Goal: Task Accomplishment & Management: Manage account settings

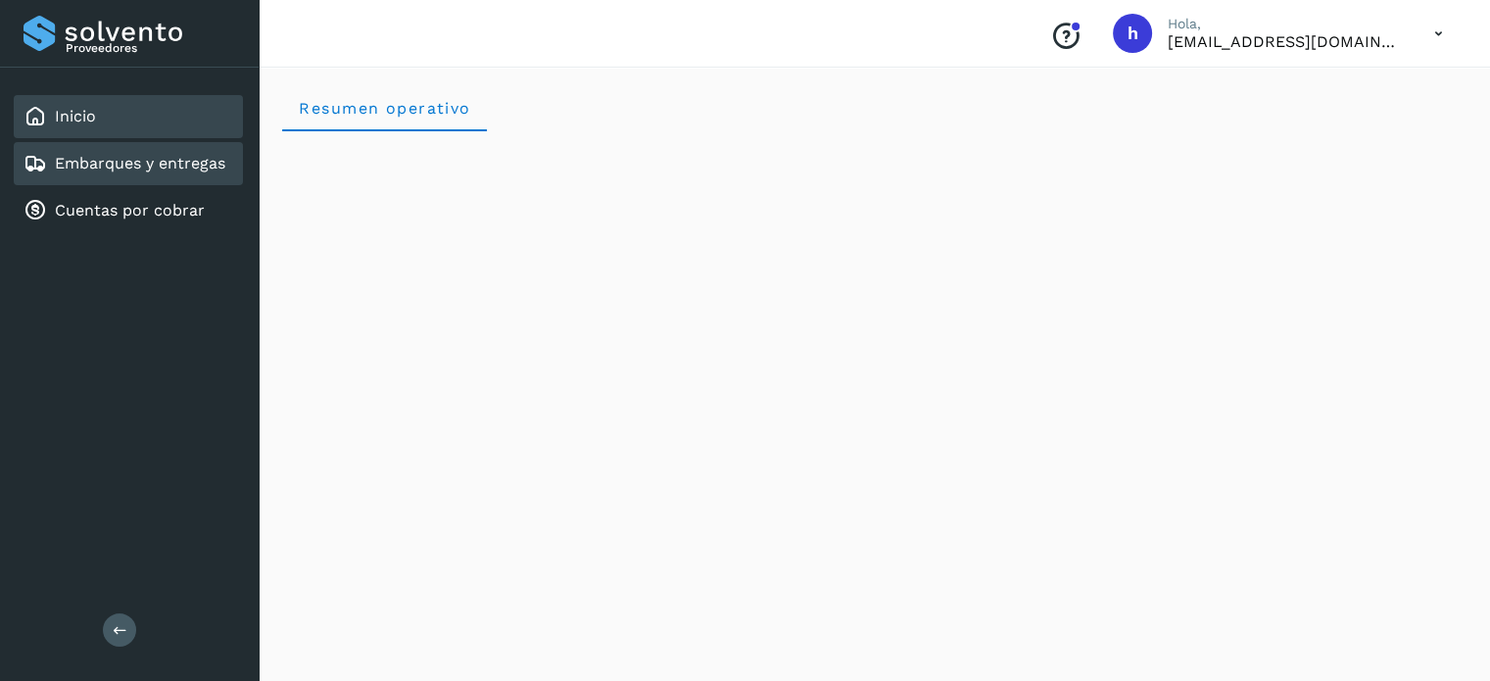
click at [172, 161] on link "Embarques y entregas" at bounding box center [140, 163] width 170 height 19
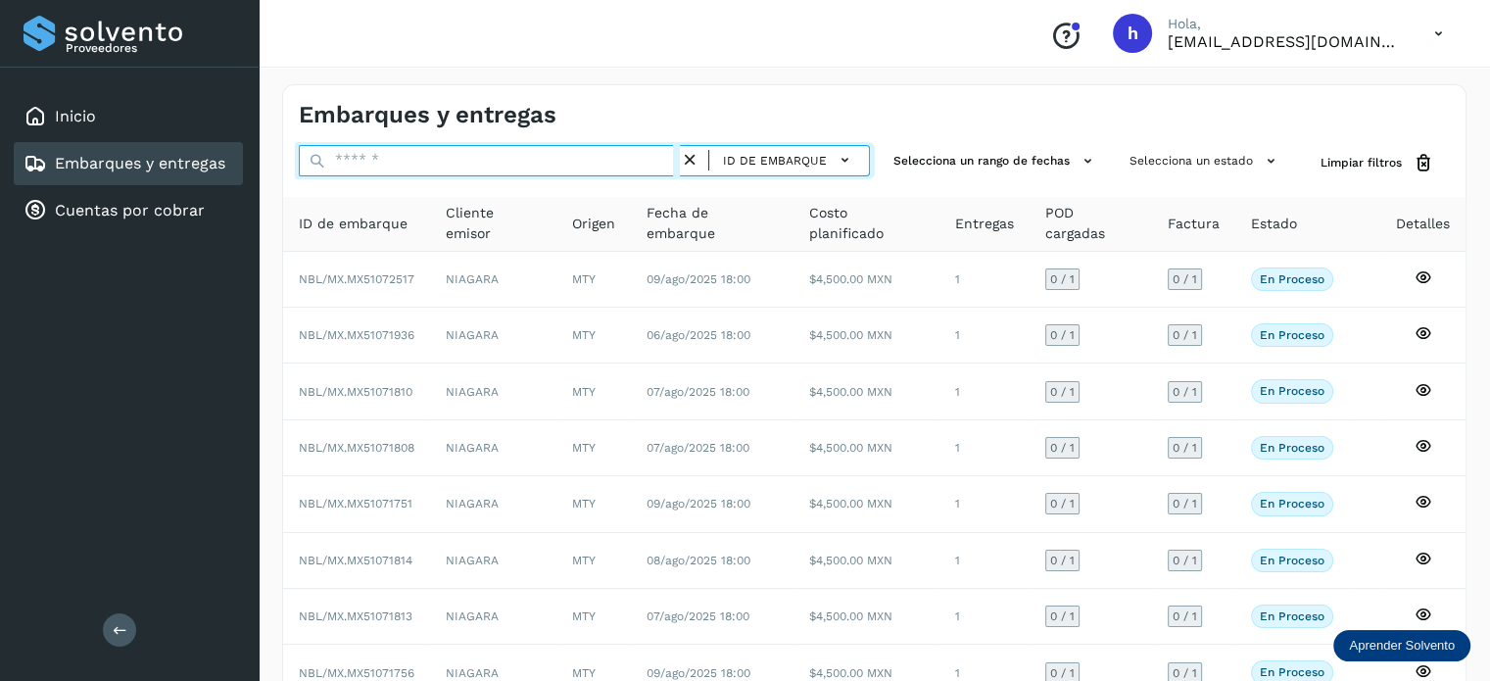
click at [404, 154] on input "text" at bounding box center [489, 160] width 381 height 31
paste input "**********"
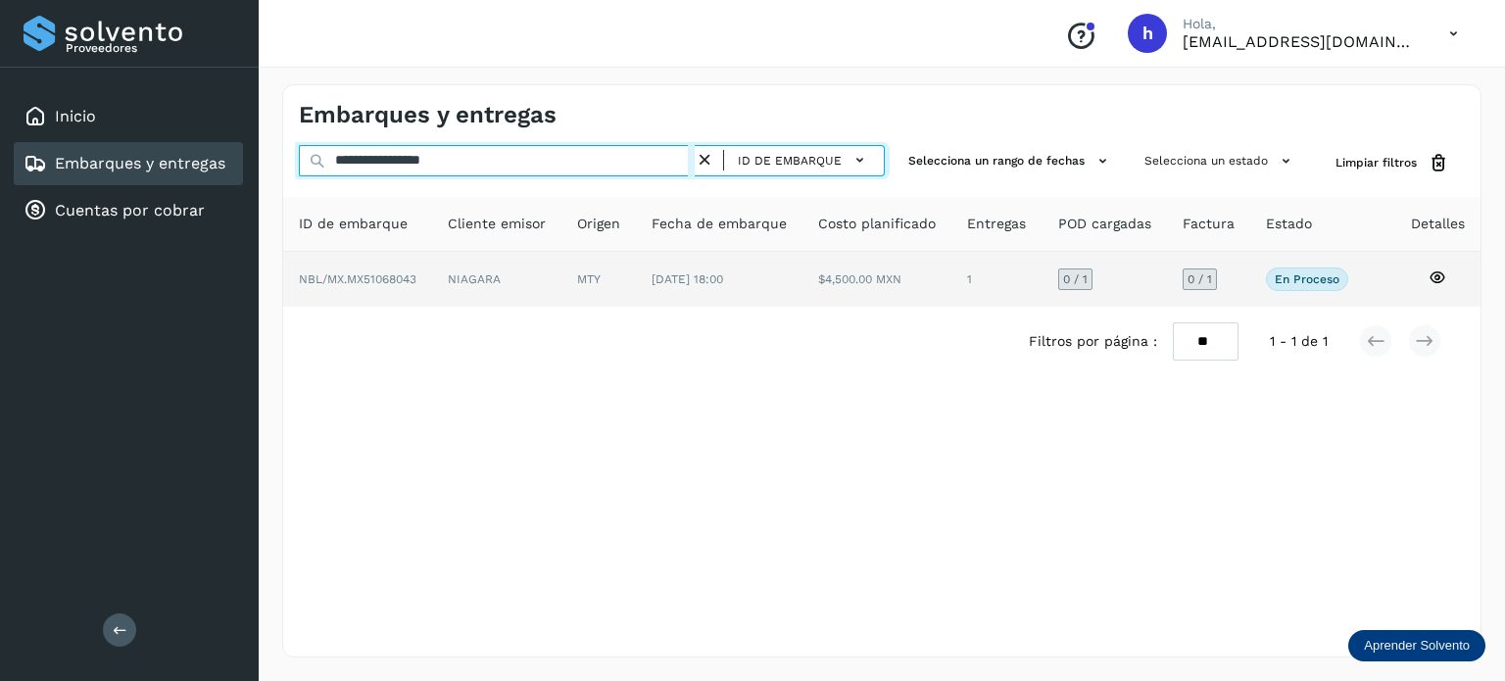
type input "**********"
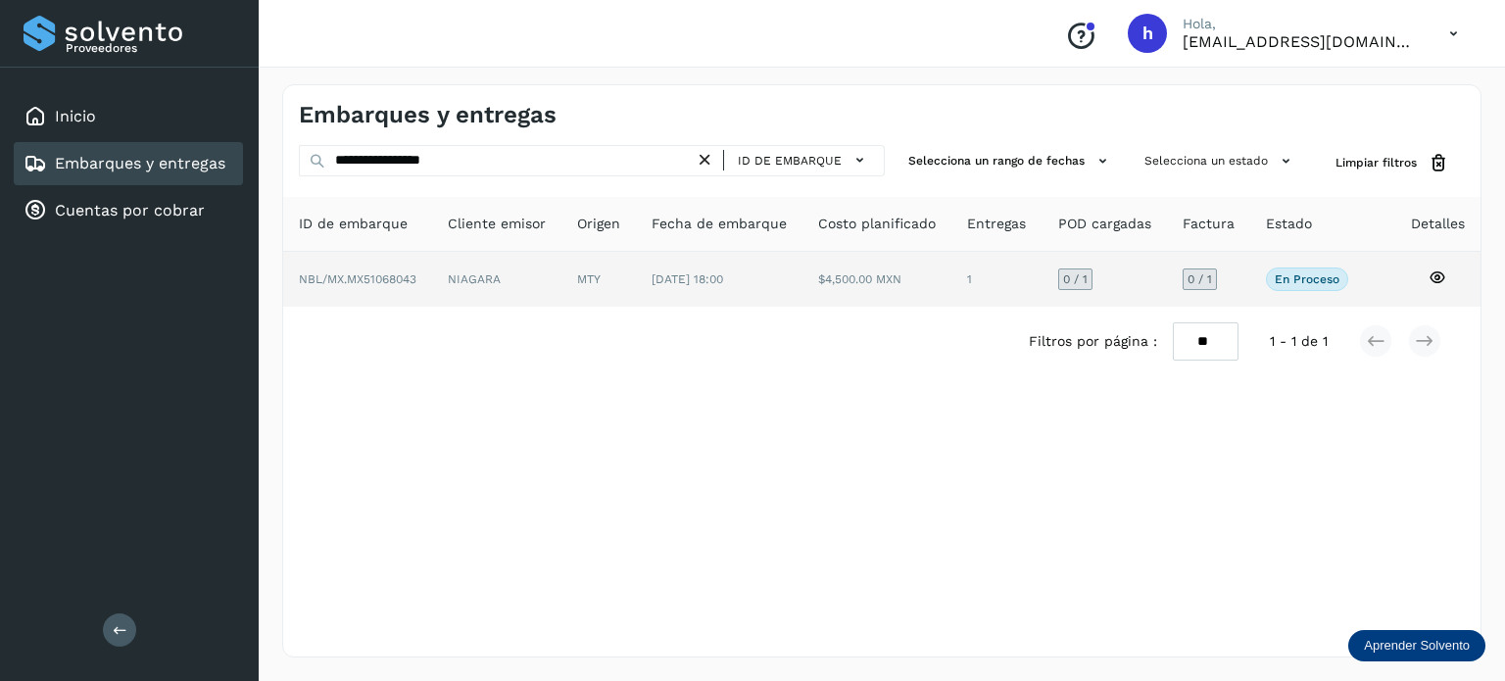
click at [414, 273] on span "NBL/MX.MX51068043" at bounding box center [358, 279] width 118 height 14
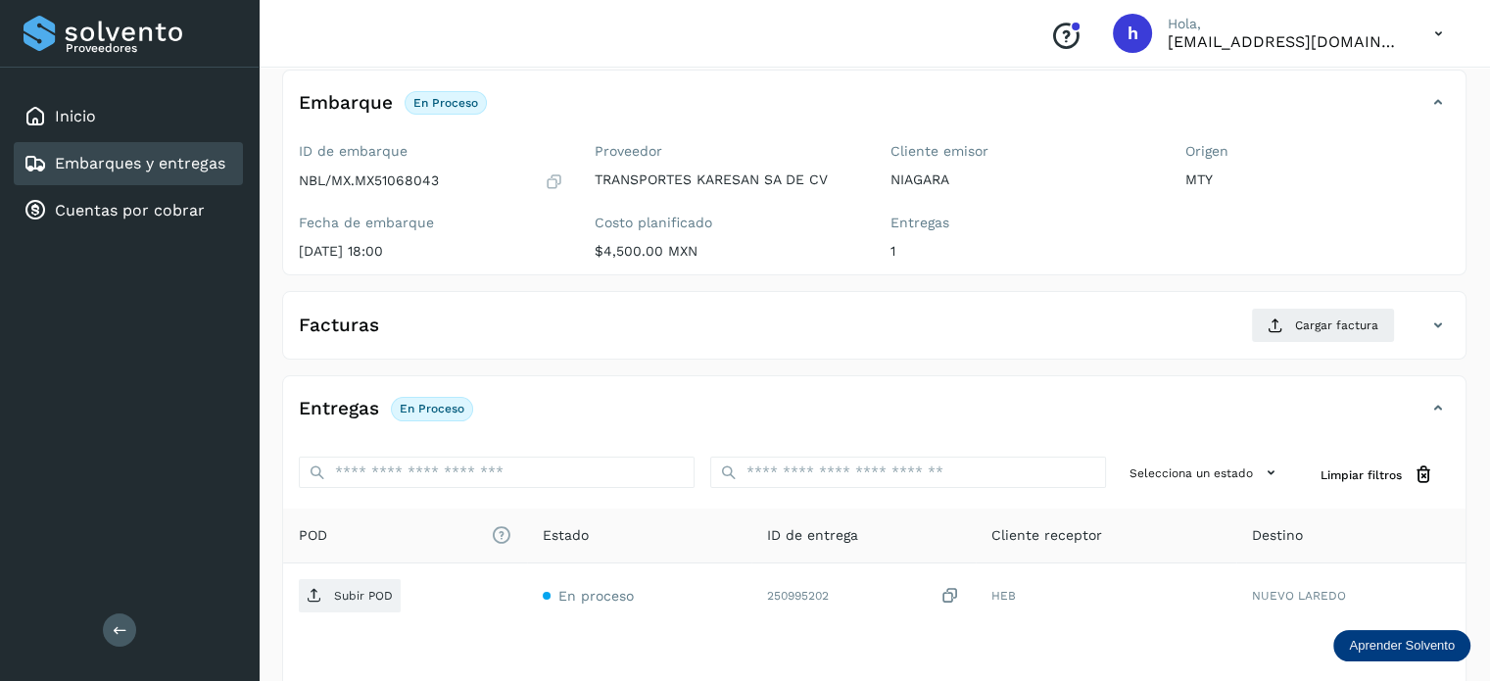
scroll to position [114, 0]
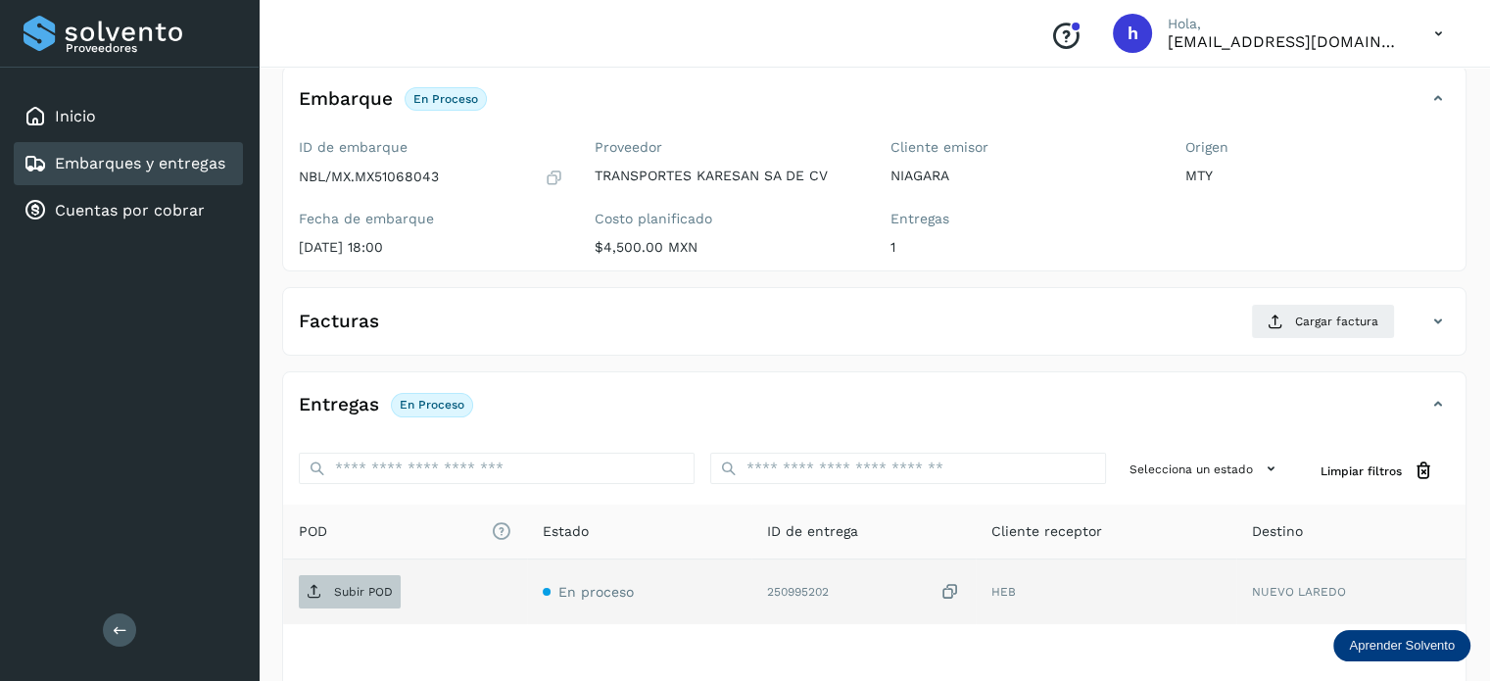
click at [355, 591] on p "Subir POD" at bounding box center [363, 592] width 59 height 14
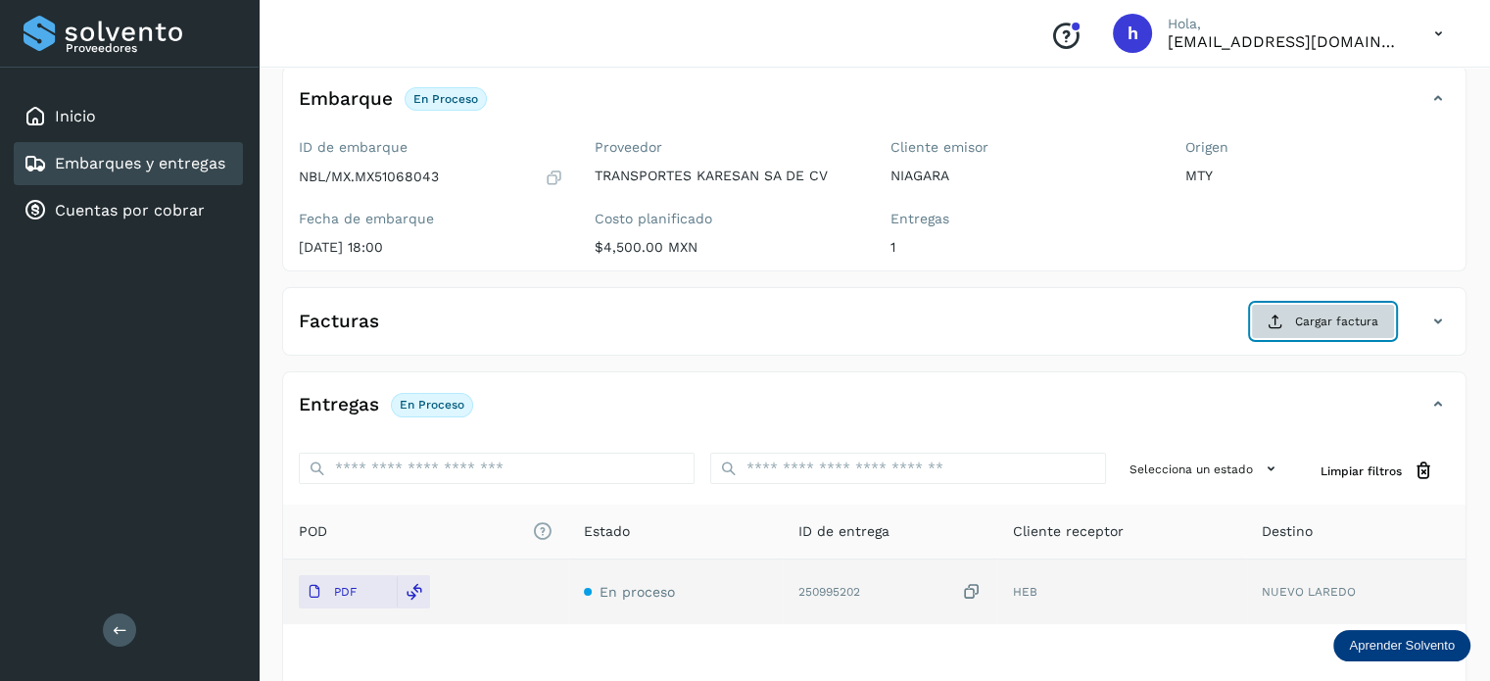
click at [1332, 309] on button "Cargar factura" at bounding box center [1323, 321] width 144 height 35
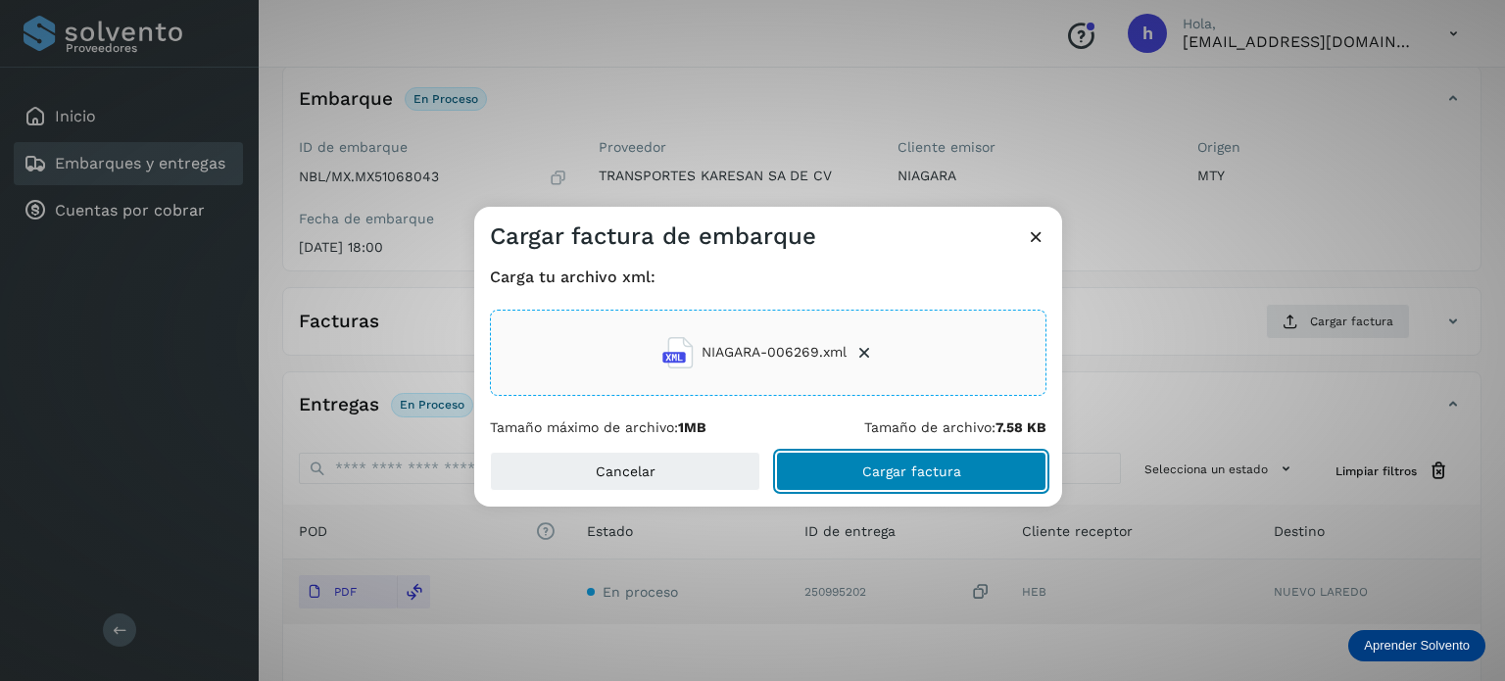
click at [976, 461] on button "Cargar factura" at bounding box center [911, 471] width 270 height 39
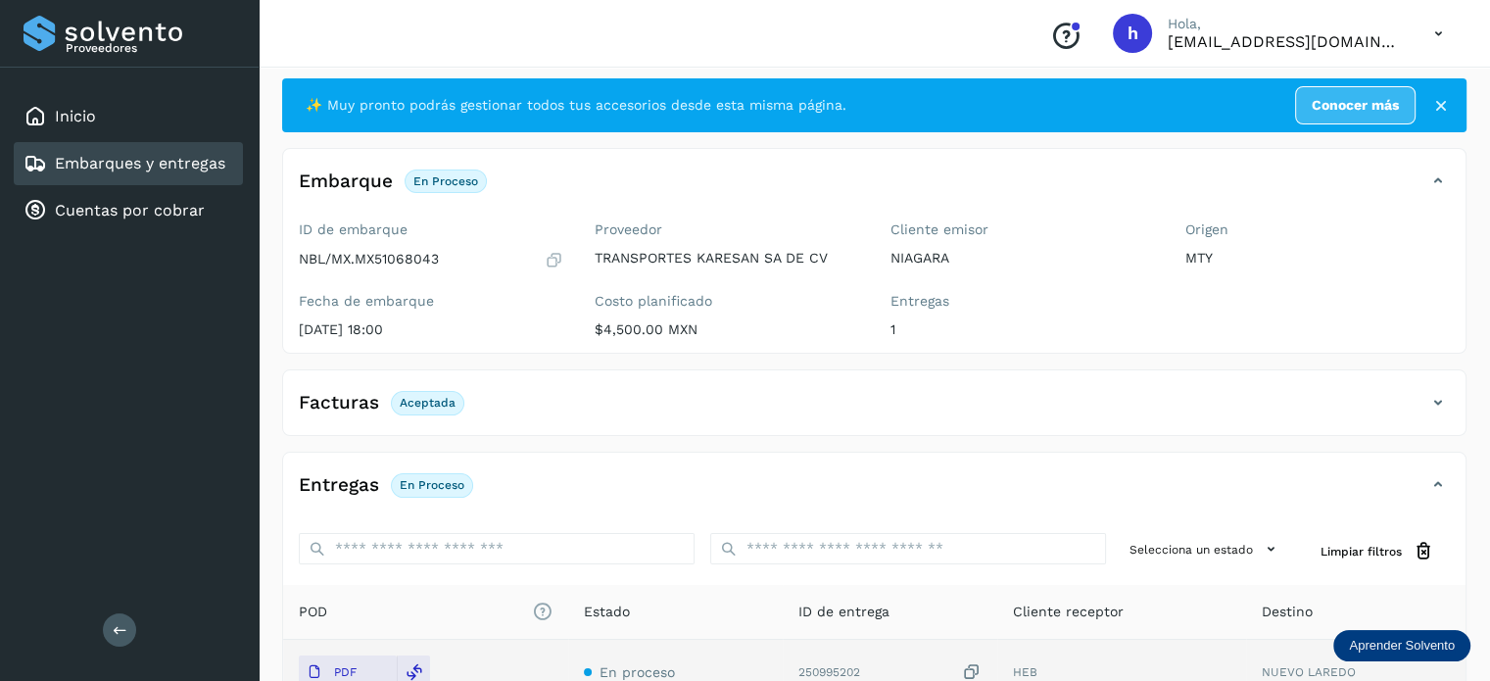
scroll to position [0, 0]
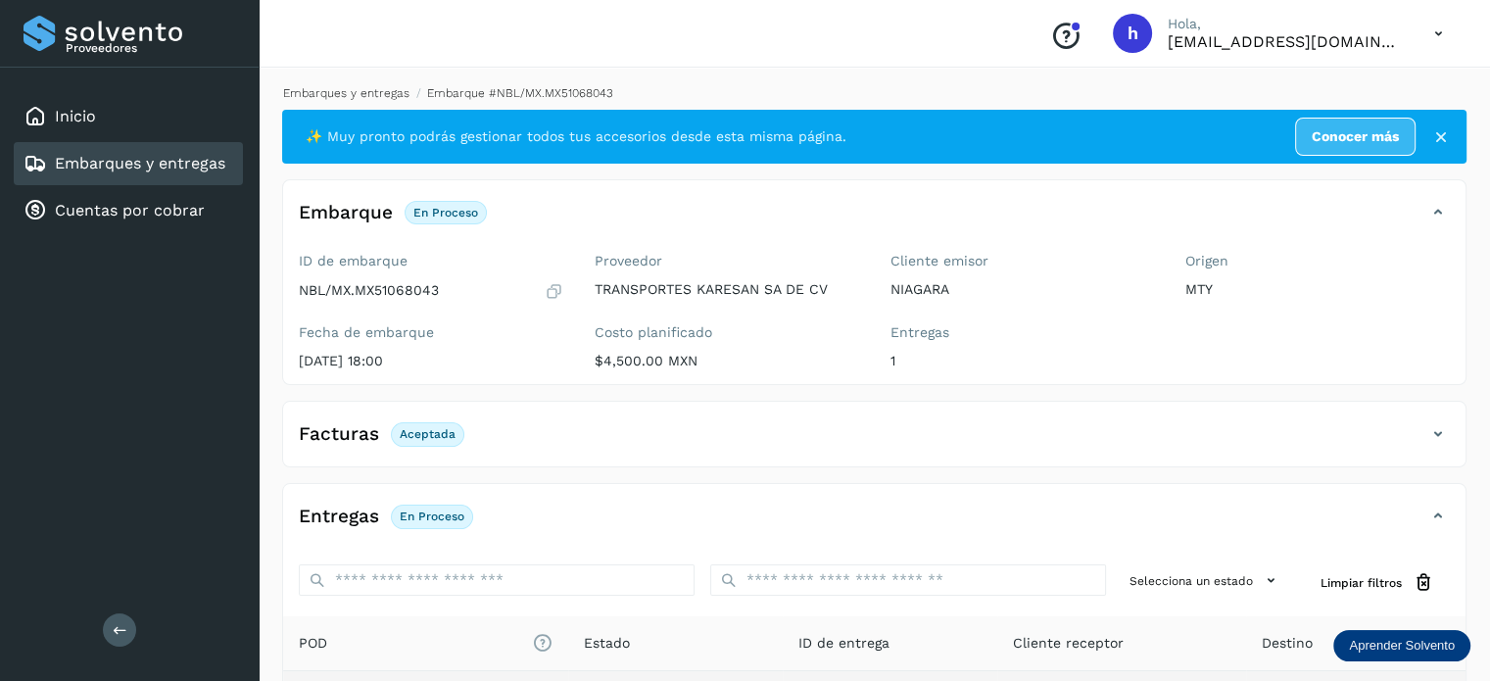
click at [375, 96] on link "Embarques y entregas" at bounding box center [346, 93] width 126 height 14
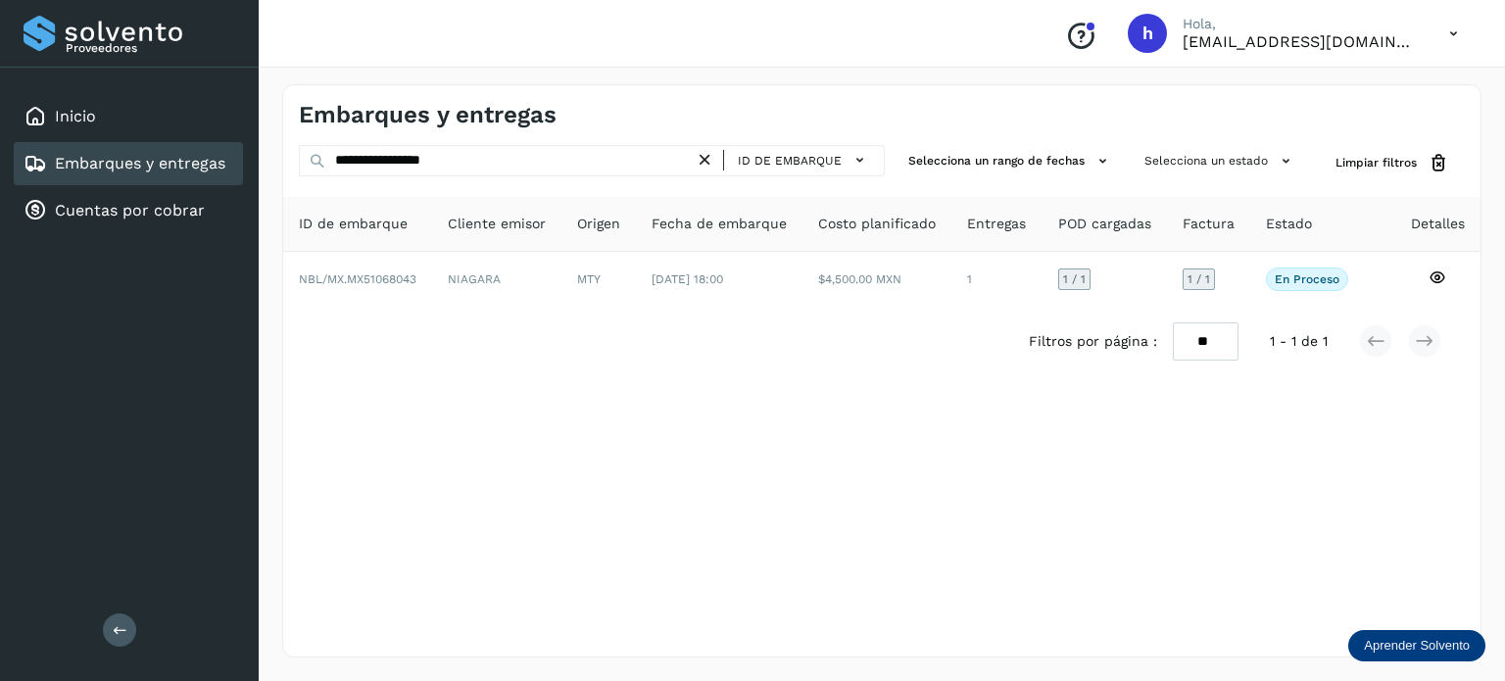
click at [701, 167] on icon at bounding box center [705, 160] width 21 height 21
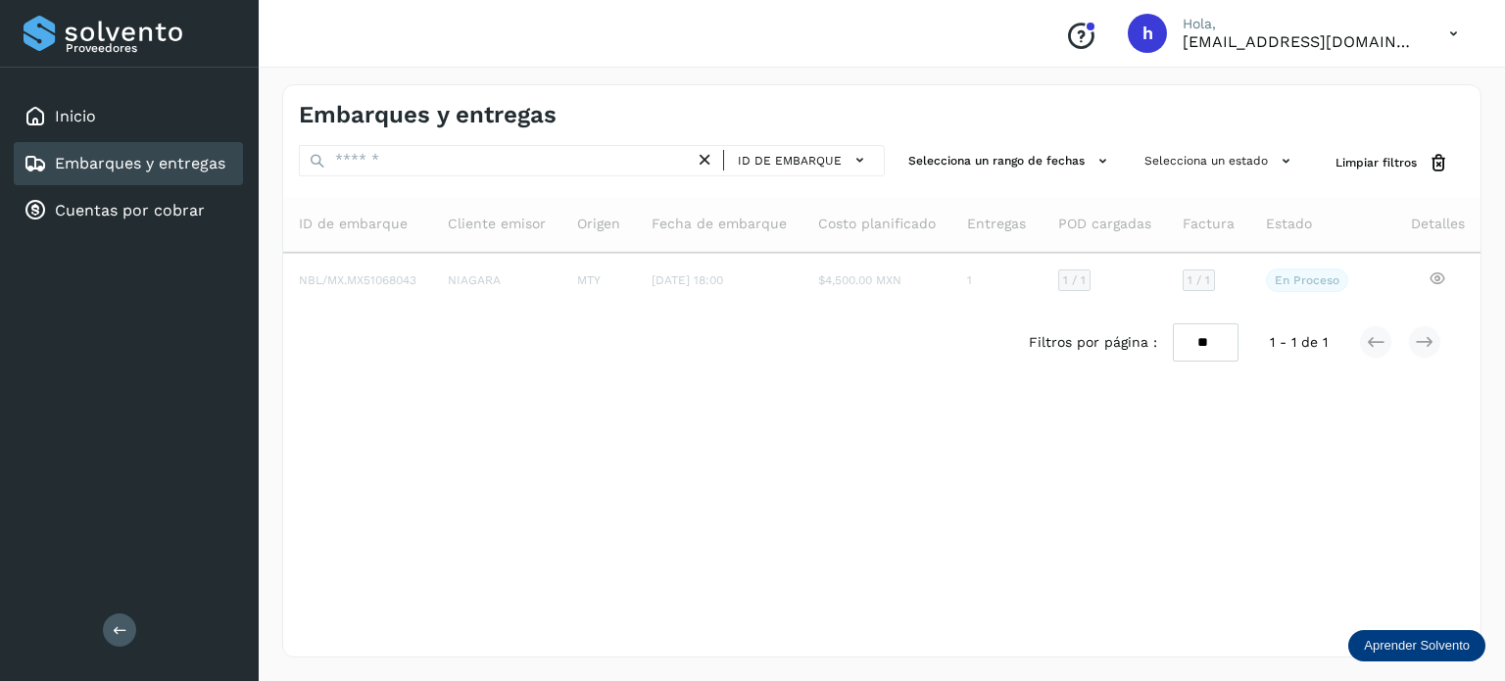
click at [1346, 116] on div "Embarques y entregas" at bounding box center [881, 107] width 1197 height 44
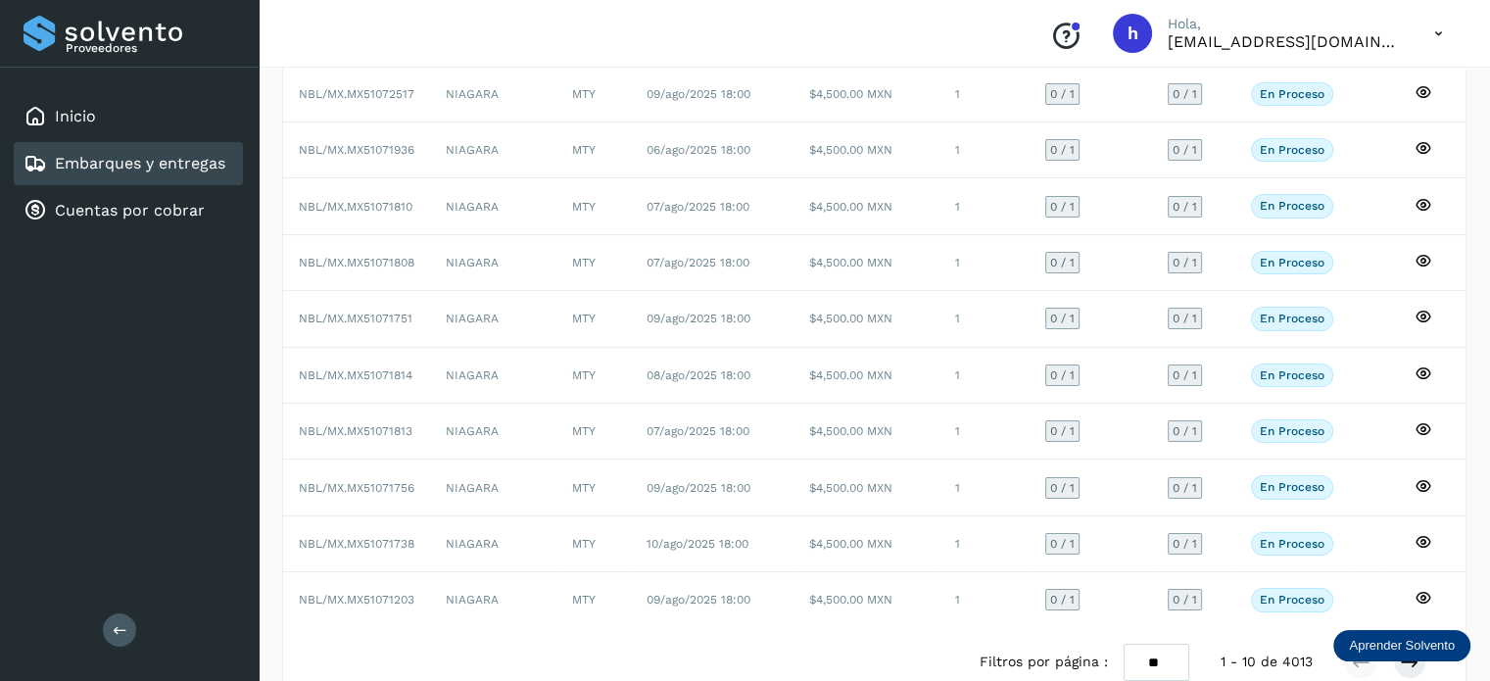
scroll to position [219, 0]
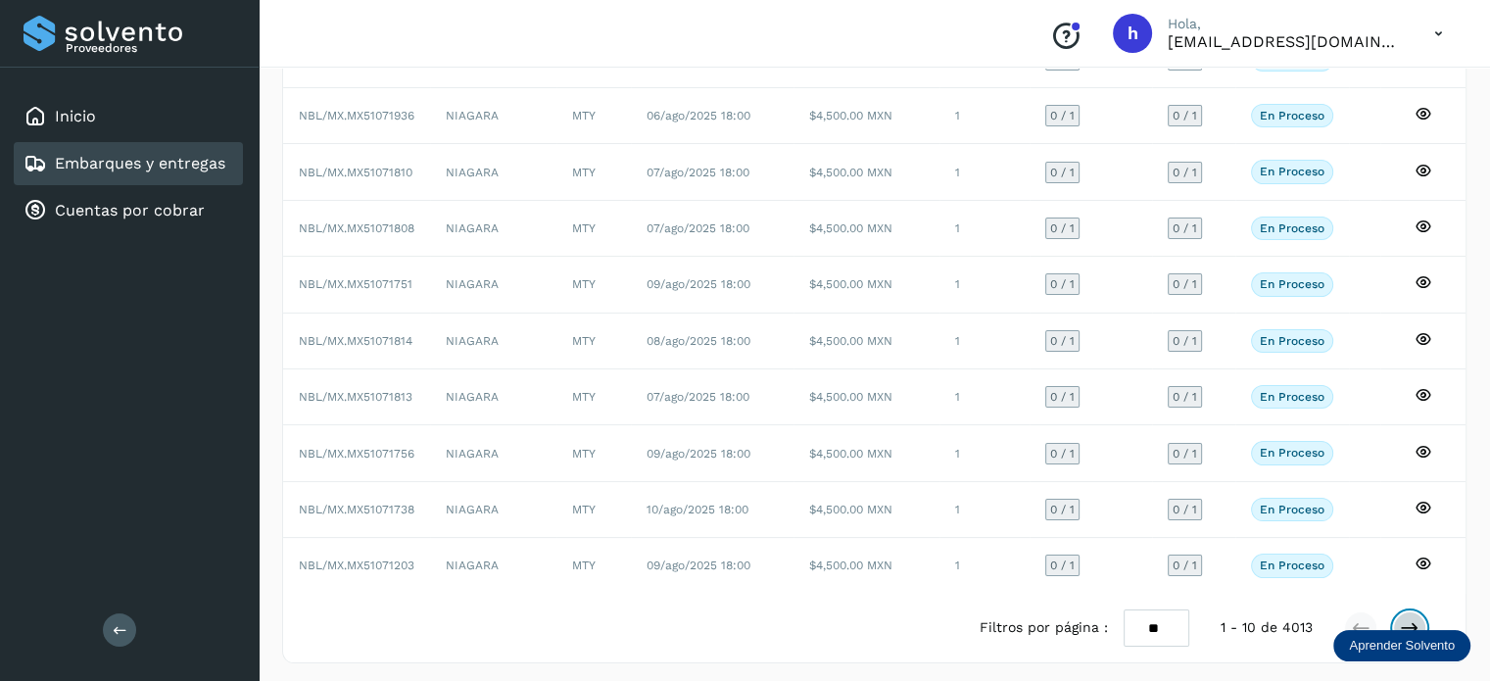
click at [1406, 611] on button at bounding box center [1409, 627] width 33 height 33
click at [1413, 618] on icon at bounding box center [1410, 628] width 20 height 20
click at [1395, 615] on button at bounding box center [1409, 627] width 33 height 33
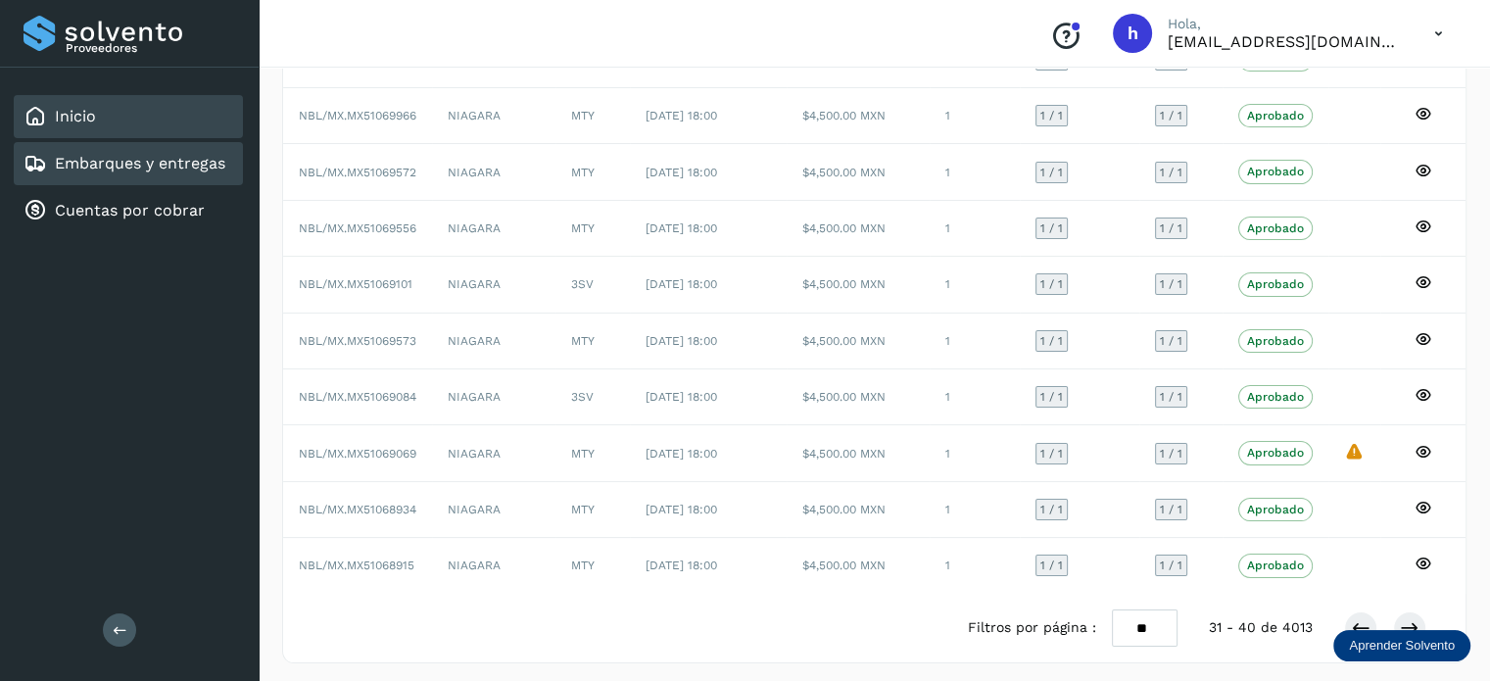
click at [211, 136] on div "Inicio" at bounding box center [128, 116] width 229 height 43
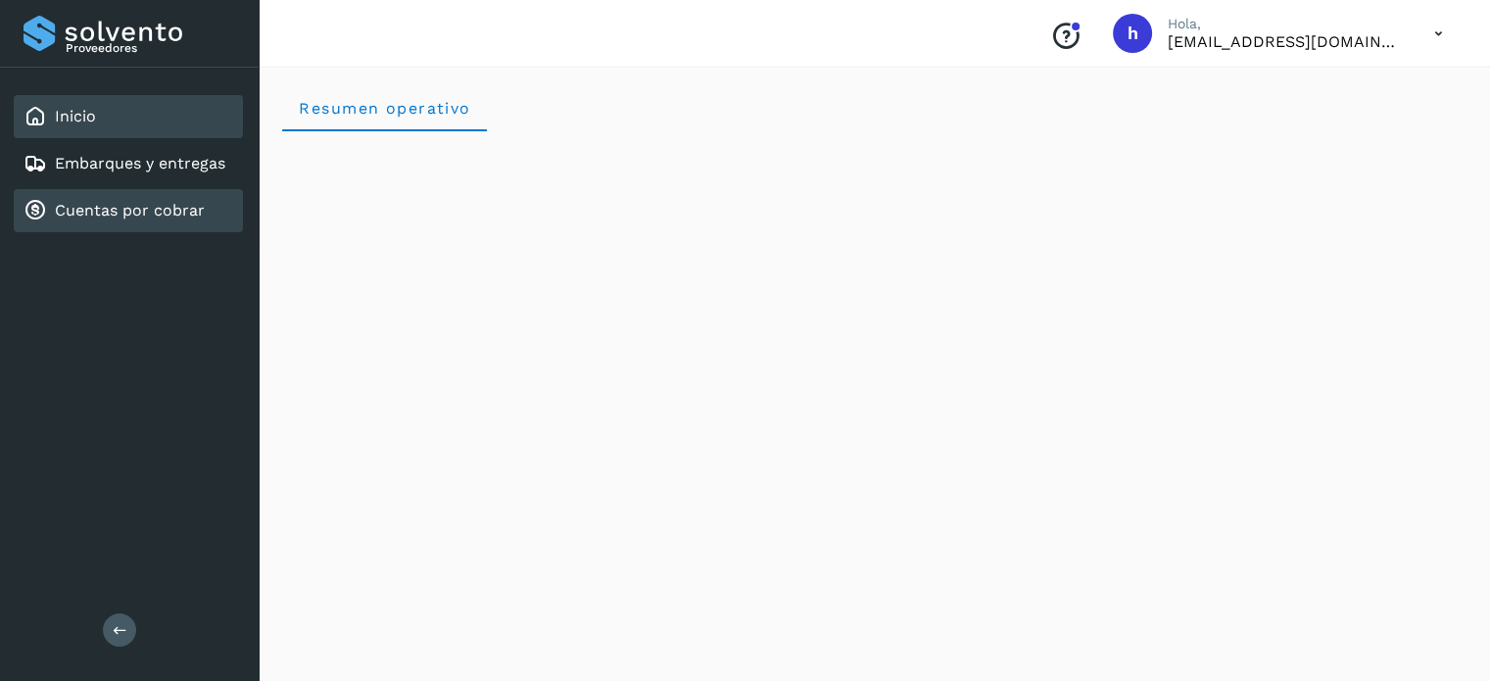
click at [157, 214] on link "Cuentas por cobrar" at bounding box center [130, 210] width 150 height 19
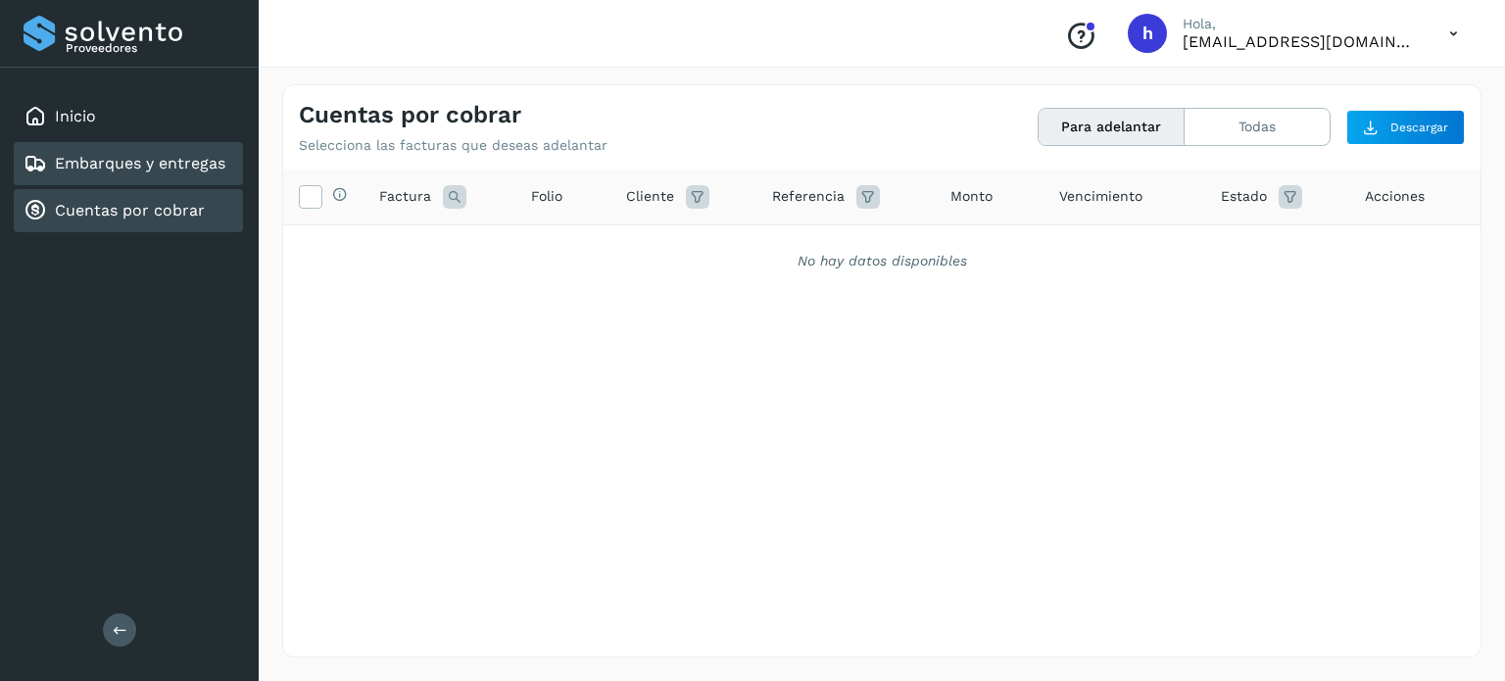
click at [175, 161] on link "Embarques y entregas" at bounding box center [140, 163] width 170 height 19
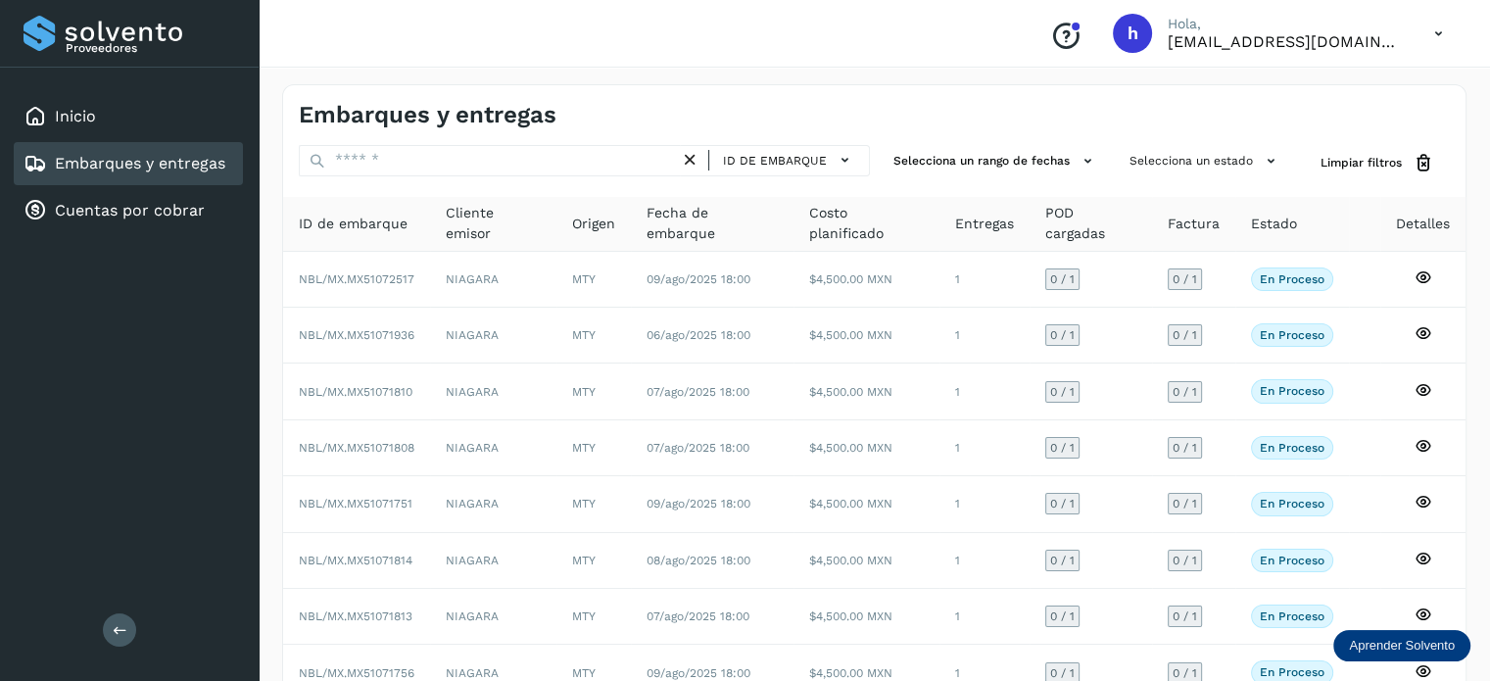
click at [494, 102] on h4 "Embarques y entregas" at bounding box center [428, 115] width 258 height 28
